Goal: Communication & Community: Share content

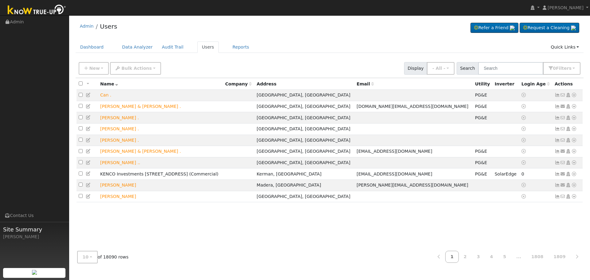
click at [517, 66] on input "text" at bounding box center [510, 68] width 65 height 13
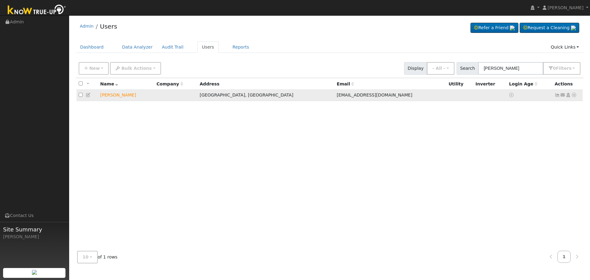
type input "[PERSON_NAME]"
click at [562, 97] on icon at bounding box center [563, 95] width 6 height 4
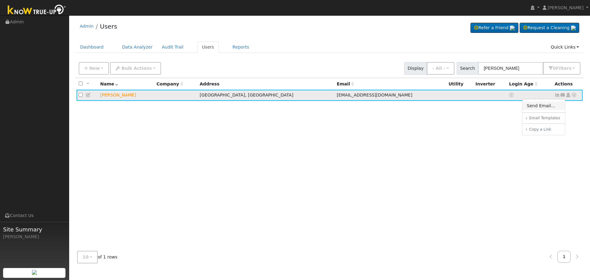
click at [551, 104] on link "Send Email..." at bounding box center [543, 105] width 43 height 9
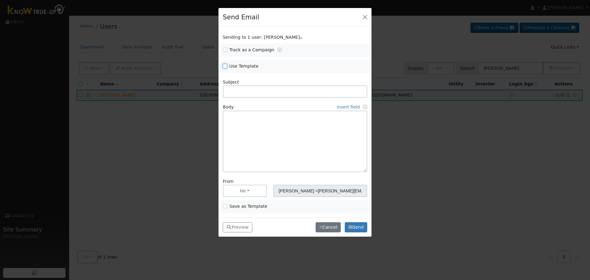
click at [225, 68] on input "Use Template" at bounding box center [225, 66] width 4 height 4
checkbox input "true"
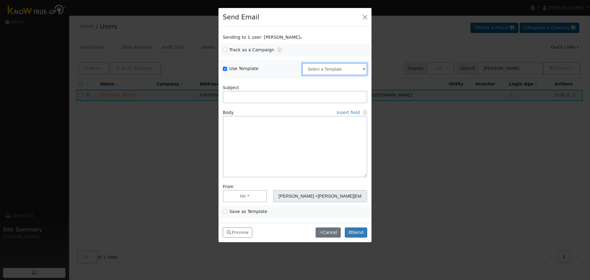
click at [339, 67] on input "text" at bounding box center [334, 69] width 65 height 12
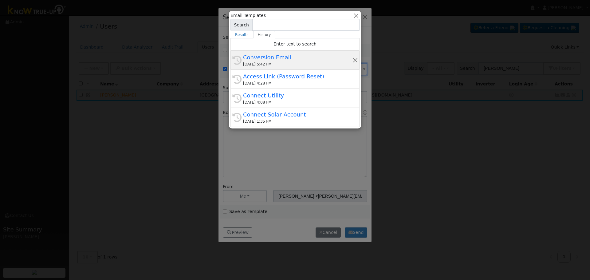
click at [262, 58] on div "Conversion Email" at bounding box center [297, 57] width 109 height 8
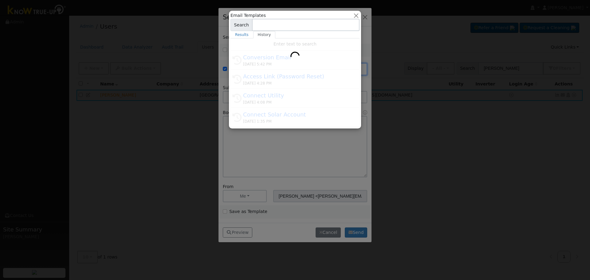
type input "Conversion Email"
type input "Connect Your Utility Account"
type textarea "Dear {user_fname}, The first step is to connect your electric utility account. …"
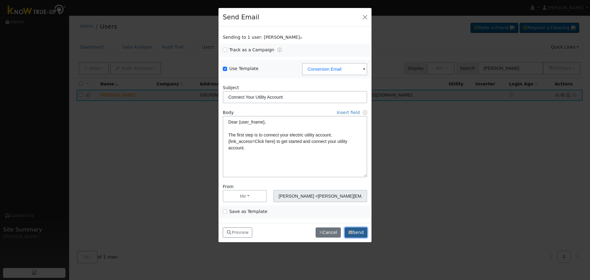
click at [356, 232] on button "Send" at bounding box center [356, 232] width 22 height 10
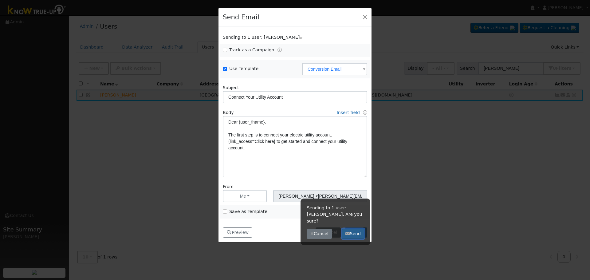
click at [355, 229] on button "Send" at bounding box center [353, 234] width 22 height 10
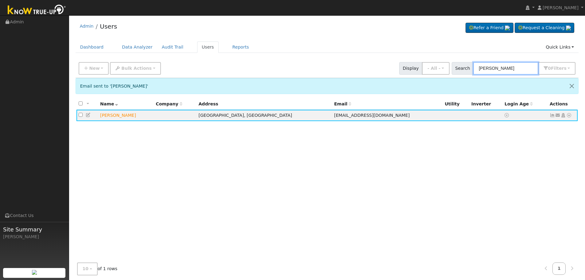
drag, startPoint x: 450, startPoint y: 69, endPoint x: 331, endPoint y: 70, distance: 118.9
click at [336, 71] on div "New Add User Quick Add Quick Connect Quick Convert Lead Bulk Actions Send Email…" at bounding box center [327, 67] width 500 height 15
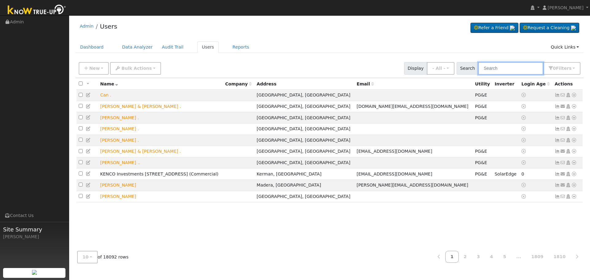
click at [501, 62] on input "text" at bounding box center [510, 68] width 65 height 13
paste input "[PERSON_NAME]"
type input "[PERSON_NAME]"
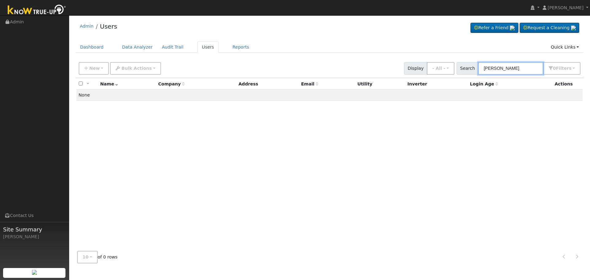
drag, startPoint x: 464, startPoint y: 70, endPoint x: 281, endPoint y: 68, distance: 182.8
click at [345, 70] on div "New Add User Quick Add Quick Connect Quick Convert Lead Bulk Actions Send Email…" at bounding box center [329, 67] width 504 height 15
